Goal: Navigation & Orientation: Find specific page/section

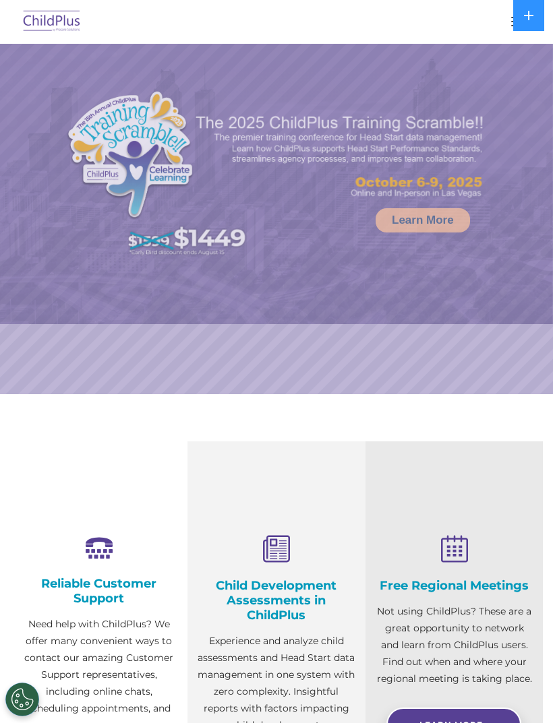
select select "MEDIUM"
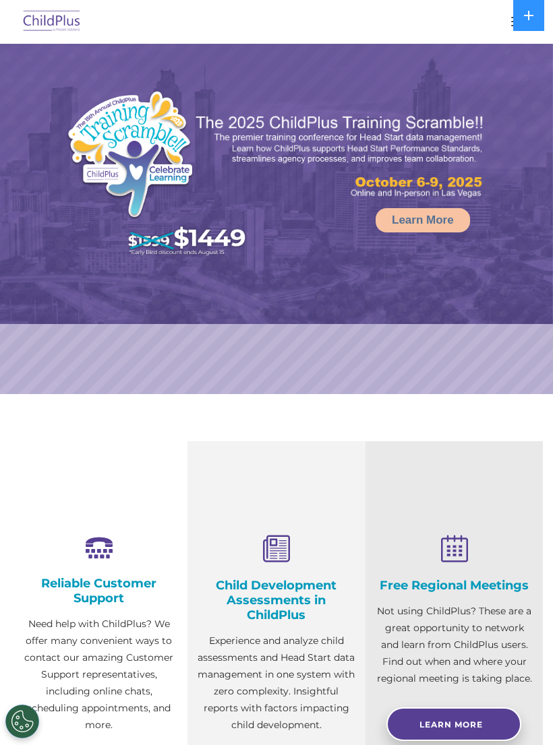
select select "MEDIUM"
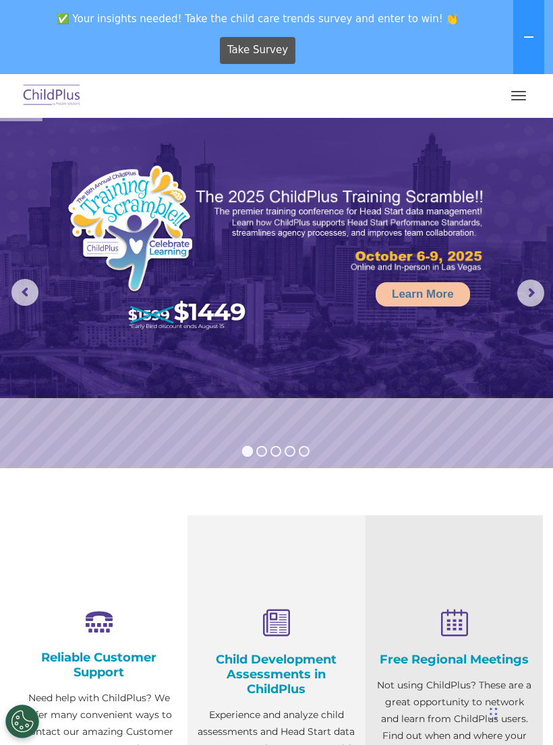
click at [512, 96] on button "button" at bounding box center [518, 96] width 28 height 22
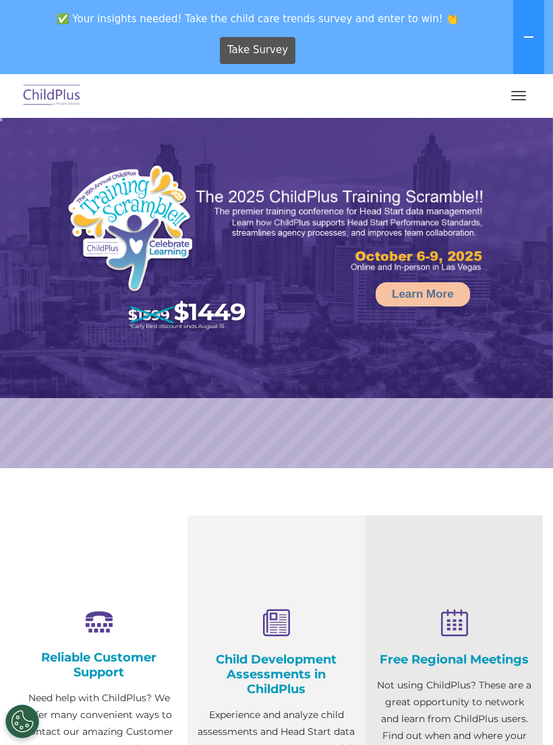
select select "MEDIUM"
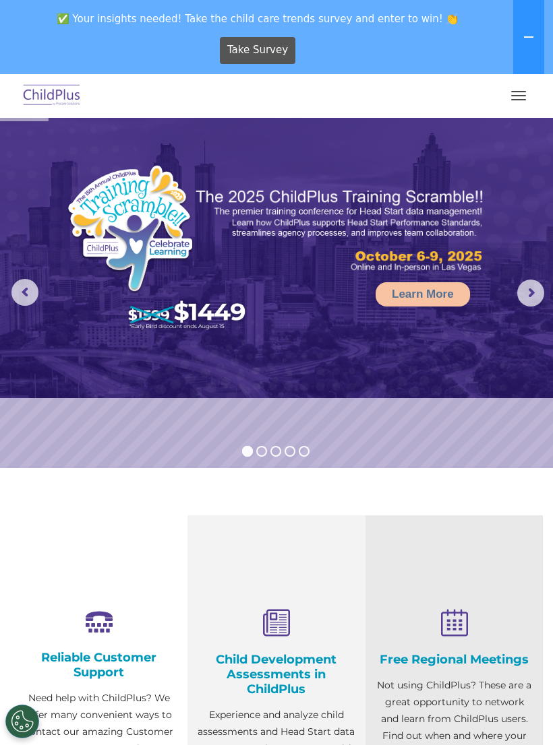
click at [524, 104] on button "button" at bounding box center [518, 96] width 28 height 22
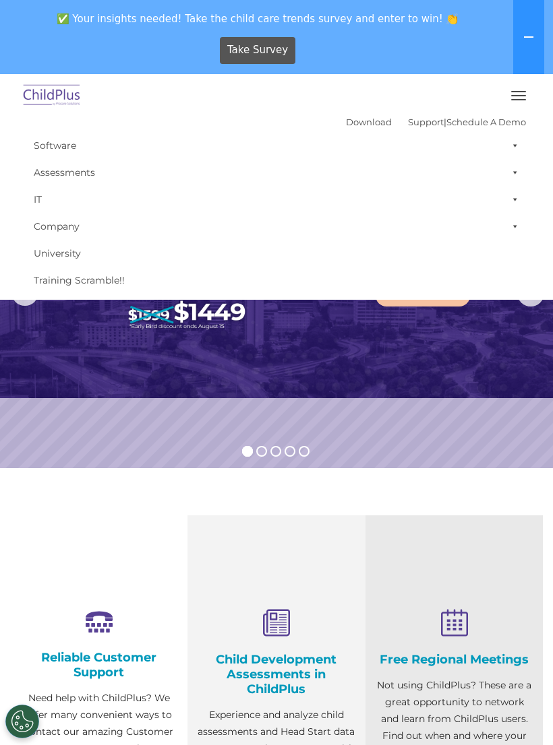
click at [363, 124] on link "Download" at bounding box center [369, 122] width 46 height 11
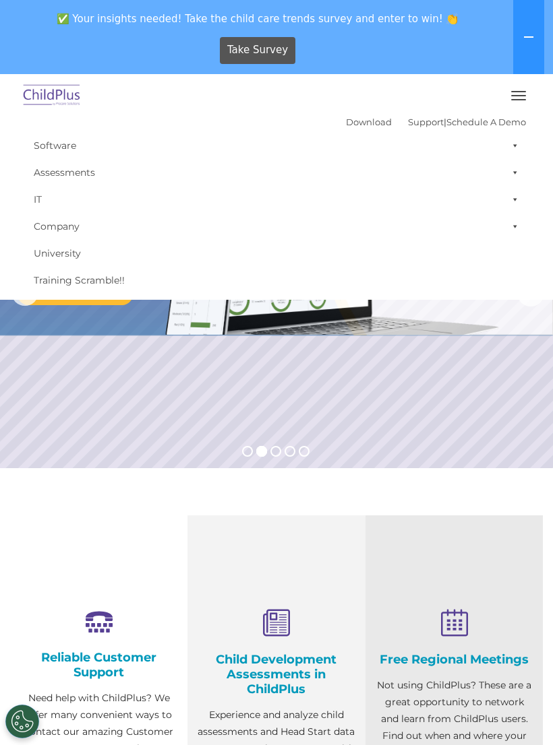
scroll to position [9, 0]
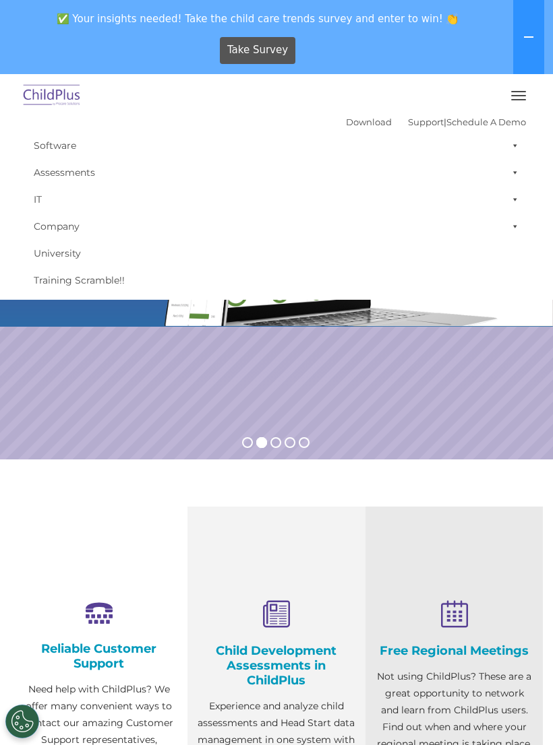
click at [551, 272] on nav "Download Support | Schedule A Demo  MENU MENU Software ChildPlus: The original…" at bounding box center [276, 187] width 553 height 226
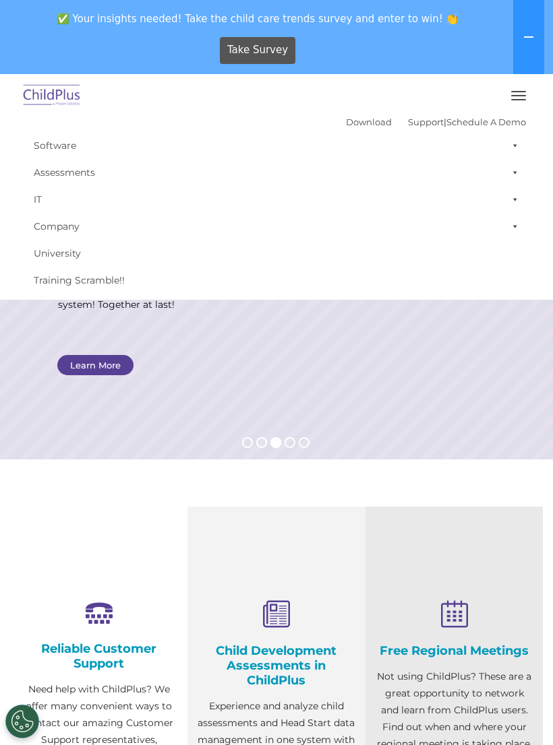
click at [547, 278] on nav "Download Support | Schedule A Demo  MENU MENU Software ChildPlus: The original…" at bounding box center [276, 187] width 553 height 226
click at [350, 111] on div at bounding box center [276, 96] width 499 height 32
click at [521, 42] on button at bounding box center [528, 37] width 31 height 74
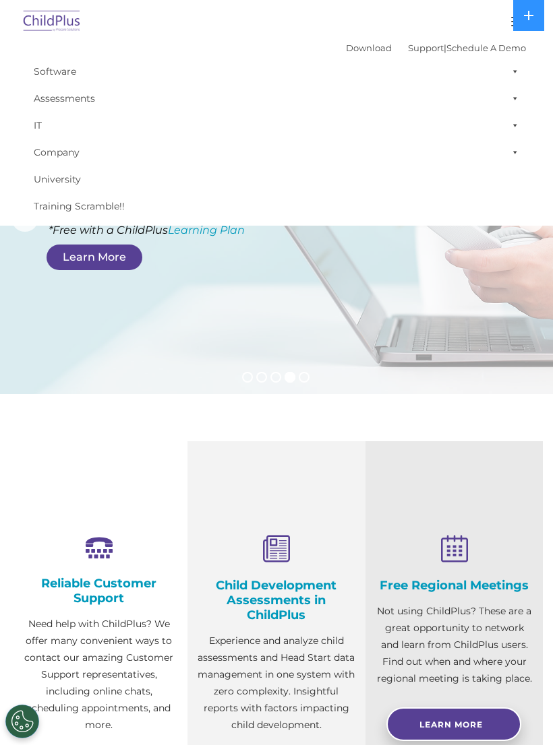
click at [64, 69] on link "Software" at bounding box center [276, 71] width 499 height 27
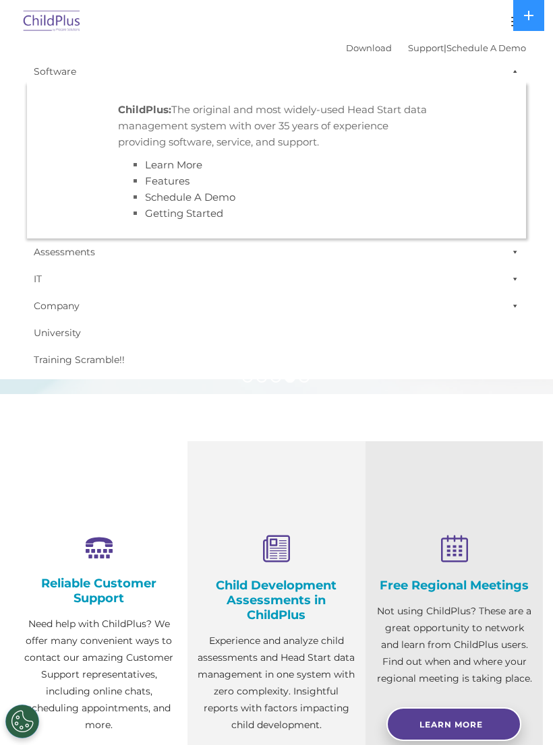
click at [349, 293] on link "Company" at bounding box center [276, 306] width 499 height 27
